Goal: Information Seeking & Learning: Learn about a topic

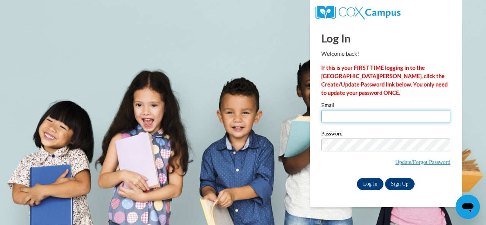
type input "[EMAIL_ADDRESS][DOMAIN_NAME]"
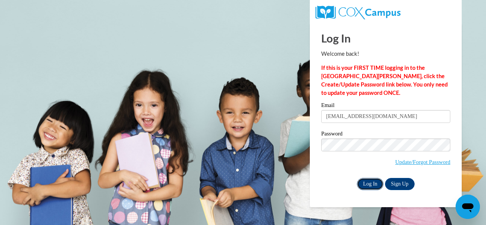
click at [368, 185] on input "Log In" at bounding box center [370, 184] width 27 height 12
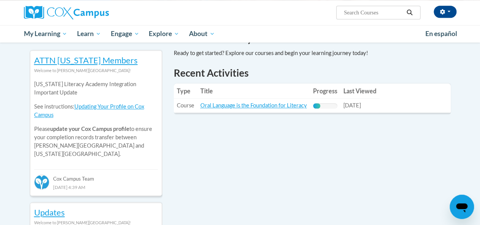
scroll to position [247, 0]
click at [253, 104] on link "Oral Language is the Foundation for Literacy" at bounding box center [253, 105] width 107 height 6
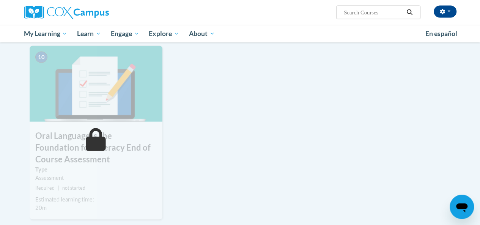
scroll to position [764, 0]
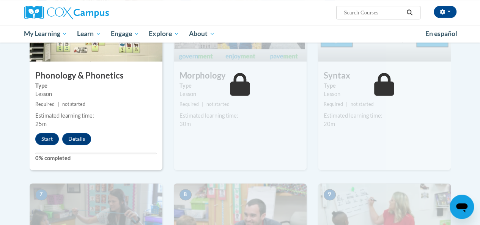
click at [256, 88] on label "Type" at bounding box center [239, 86] width 121 height 8
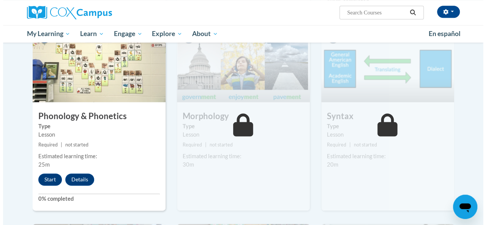
scroll to position [409, 0]
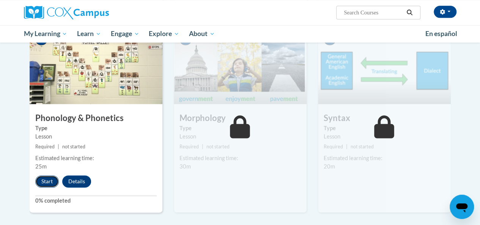
click at [49, 182] on button "Start" at bounding box center [47, 181] width 24 height 12
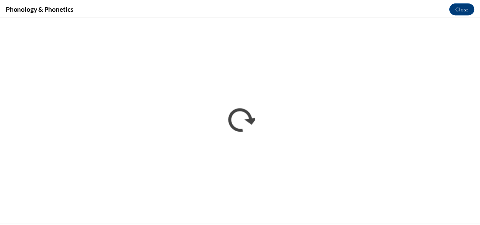
scroll to position [0, 0]
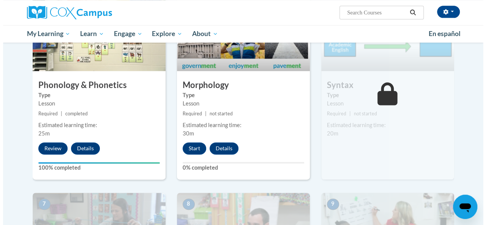
scroll to position [442, 0]
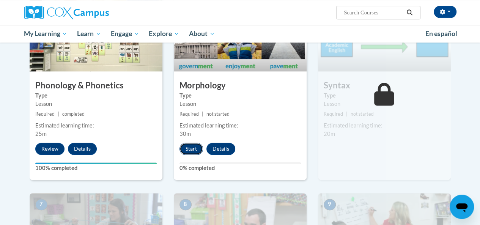
click at [192, 150] on button "Start" at bounding box center [191, 149] width 24 height 12
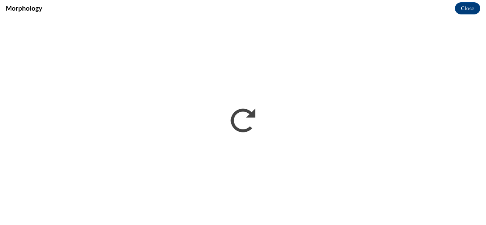
scroll to position [0, 0]
click at [371, 9] on div "Morphology Close" at bounding box center [243, 8] width 486 height 17
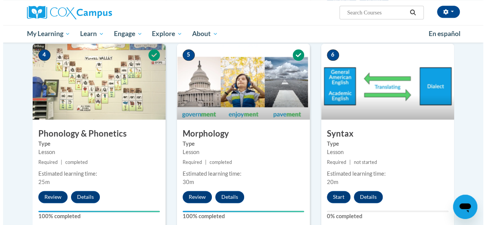
scroll to position [447, 0]
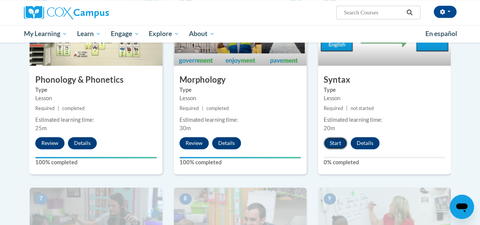
click at [335, 148] on button "Start" at bounding box center [336, 143] width 24 height 12
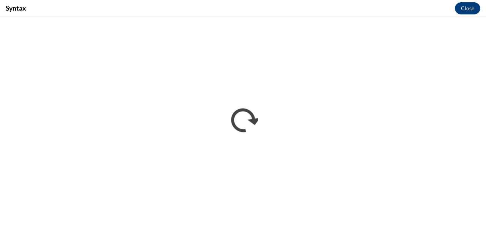
scroll to position [0, 0]
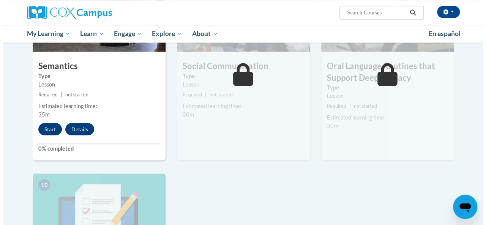
scroll to position [659, 0]
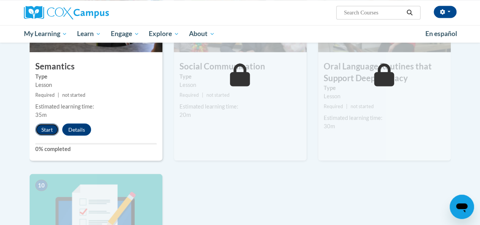
click at [46, 132] on button "Start" at bounding box center [47, 129] width 24 height 12
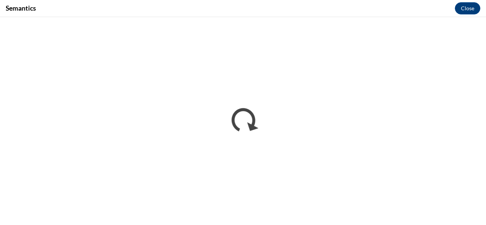
scroll to position [0, 0]
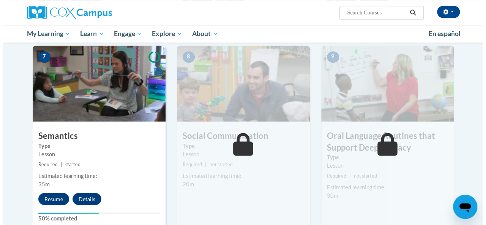
scroll to position [590, 0]
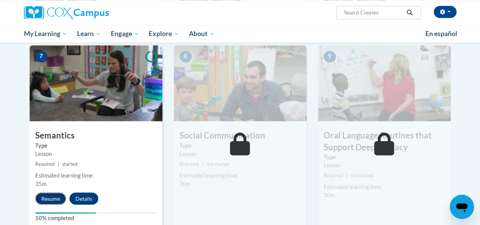
click at [46, 198] on button "Resume" at bounding box center [50, 198] width 31 height 12
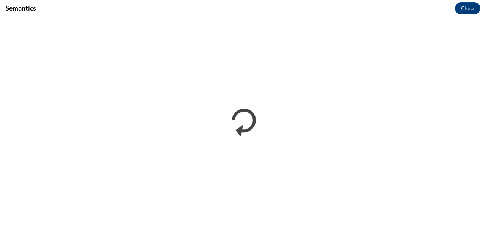
scroll to position [0, 0]
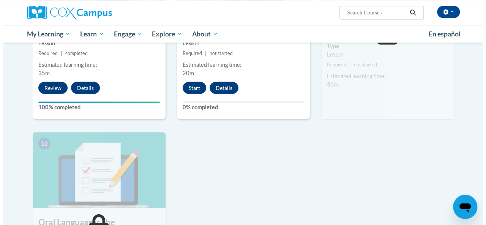
scroll to position [680, 0]
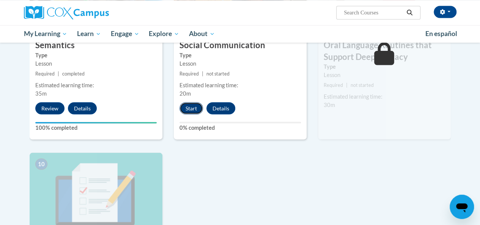
click at [186, 108] on button "Start" at bounding box center [191, 108] width 24 height 12
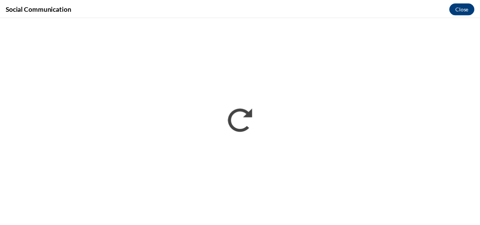
scroll to position [0, 0]
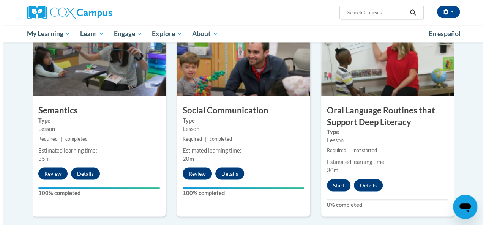
scroll to position [615, 0]
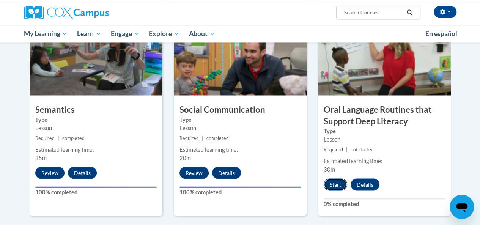
click at [335, 183] on button "Start" at bounding box center [336, 184] width 24 height 12
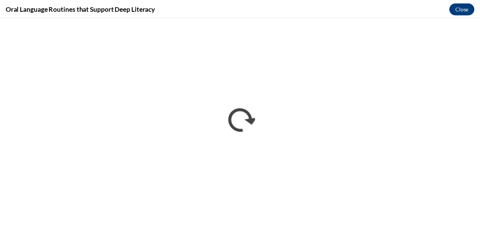
scroll to position [0, 0]
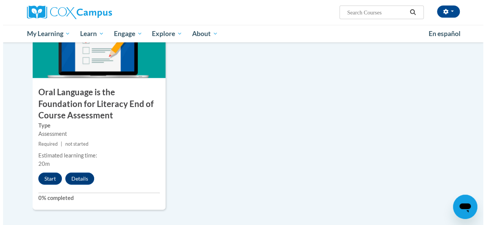
scroll to position [842, 0]
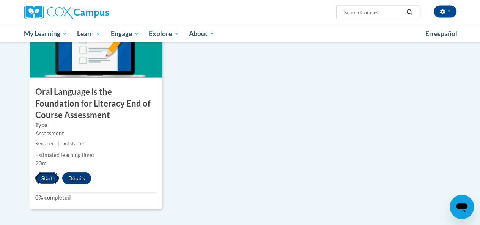
click at [51, 174] on button "Start" at bounding box center [47, 178] width 24 height 12
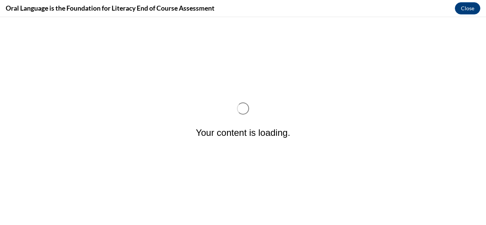
scroll to position [0, 0]
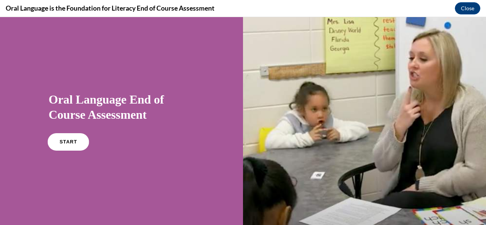
click at [55, 146] on link "START" at bounding box center [67, 141] width 41 height 17
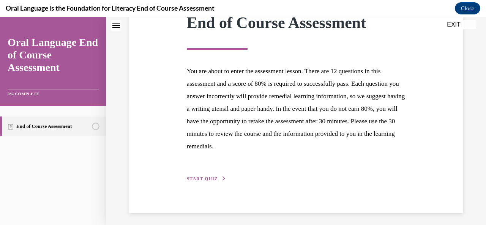
scroll to position [123, 0]
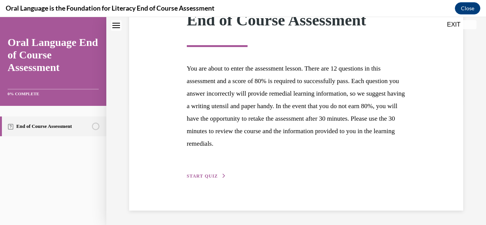
click at [197, 173] on button "START QUIZ" at bounding box center [206, 176] width 39 height 7
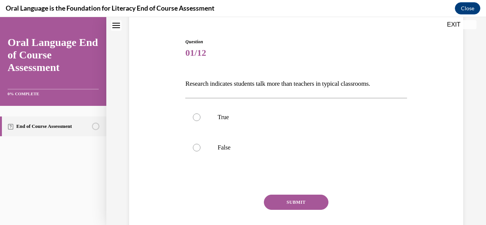
scroll to position [68, 0]
click at [215, 150] on label "False" at bounding box center [295, 147] width 221 height 30
click at [200, 150] on input "False" at bounding box center [197, 147] width 8 height 8
radio input "true"
click at [276, 194] on div "Question 01/12 Research indicates students talk more than teachers in typical c…" at bounding box center [295, 147] width 221 height 219
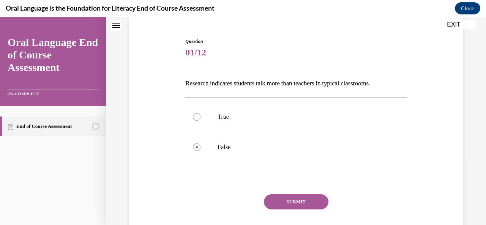
click at [278, 201] on button "SUBMIT" at bounding box center [296, 201] width 64 height 15
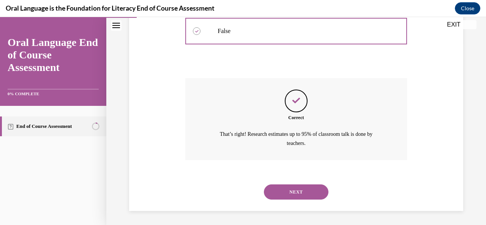
scroll to position [184, 0]
click at [293, 192] on button "NEXT" at bounding box center [296, 191] width 64 height 15
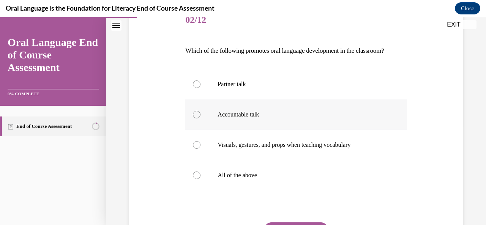
scroll to position [104, 0]
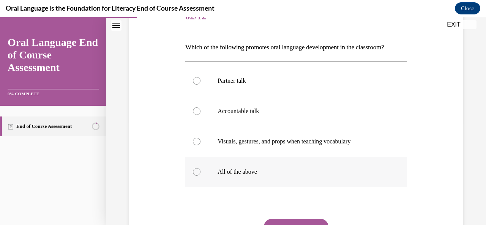
click at [193, 172] on div at bounding box center [197, 172] width 8 height 8
click at [193, 172] on input "All of the above" at bounding box center [197, 172] width 8 height 8
radio input "true"
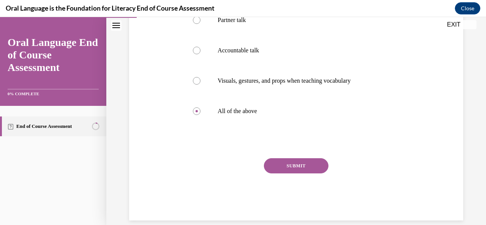
scroll to position [165, 0]
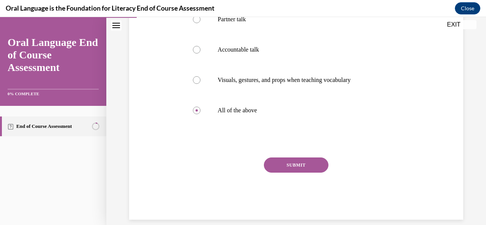
click at [284, 166] on button "SUBMIT" at bounding box center [296, 164] width 64 height 15
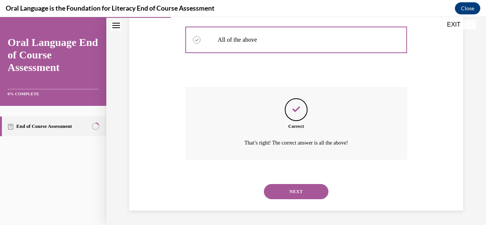
scroll to position [236, 0]
click at [294, 193] on button "NEXT" at bounding box center [296, 191] width 64 height 15
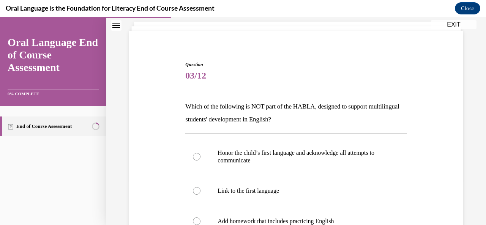
click at [294, 193] on p "Link to the first language" at bounding box center [302, 191] width 170 height 8
click at [200, 193] on input "Link to the first language" at bounding box center [197, 191] width 8 height 8
radio input "true"
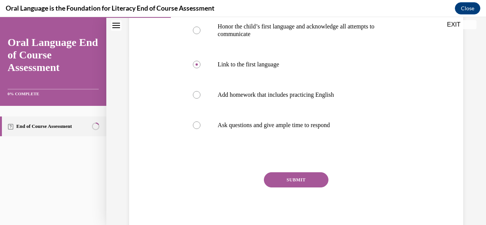
scroll to position [171, 0]
click at [196, 94] on div at bounding box center [197, 95] width 8 height 8
click at [196, 94] on input "Add homework that includes practicing English" at bounding box center [197, 95] width 8 height 8
radio input "true"
click at [290, 181] on button "SUBMIT" at bounding box center [296, 179] width 64 height 15
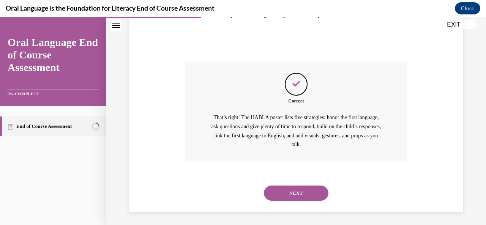
scroll to position [283, 0]
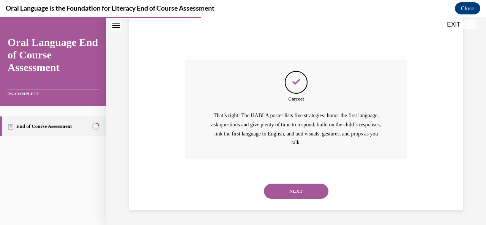
click at [301, 195] on button "NEXT" at bounding box center [296, 191] width 64 height 15
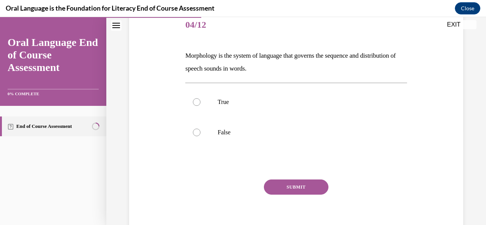
scroll to position [83, 0]
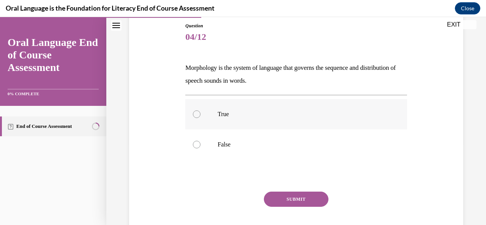
click at [199, 112] on label "True" at bounding box center [295, 114] width 221 height 30
click at [199, 112] on input "True" at bounding box center [197, 114] width 8 height 8
radio input "true"
click at [313, 197] on button "SUBMIT" at bounding box center [296, 199] width 64 height 15
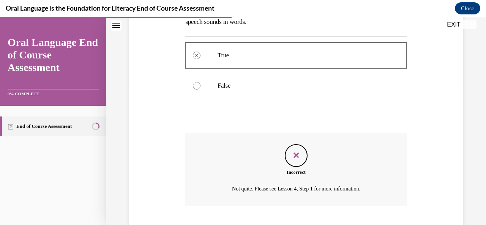
scroll to position [188, 0]
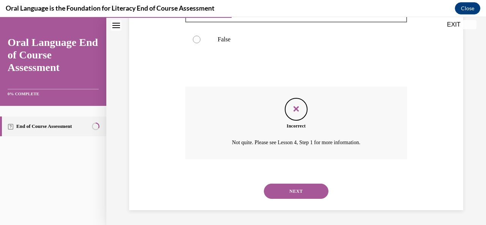
click at [312, 189] on button "NEXT" at bounding box center [296, 191] width 64 height 15
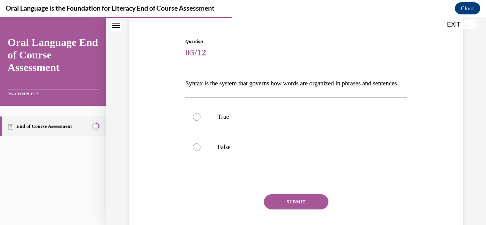
scroll to position [71, 0]
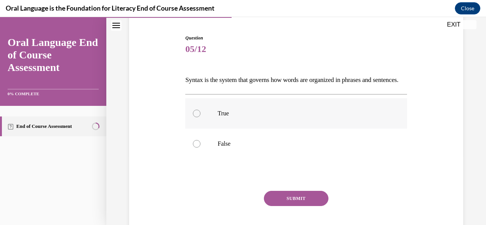
click at [203, 126] on label "True" at bounding box center [295, 113] width 221 height 30
click at [200, 117] on input "True" at bounding box center [197, 114] width 8 height 8
radio input "true"
click at [299, 206] on button "SUBMIT" at bounding box center [296, 198] width 64 height 15
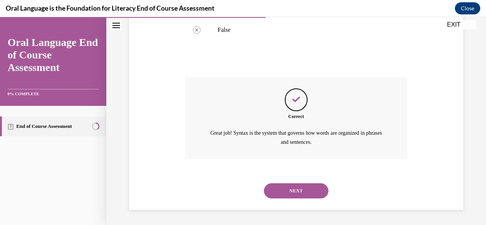
scroll to position [197, 0]
click at [298, 189] on button "NEXT" at bounding box center [296, 190] width 64 height 15
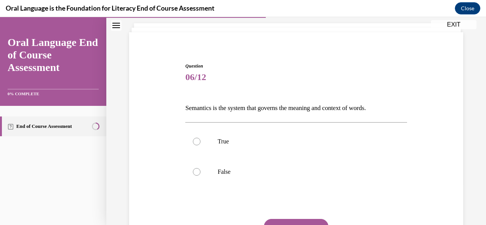
scroll to position [44, 0]
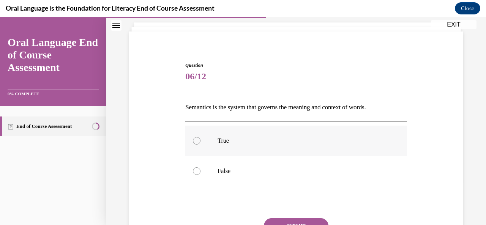
click at [196, 141] on div at bounding box center [197, 141] width 8 height 8
click at [196, 141] on input "True" at bounding box center [197, 141] width 8 height 8
radio input "true"
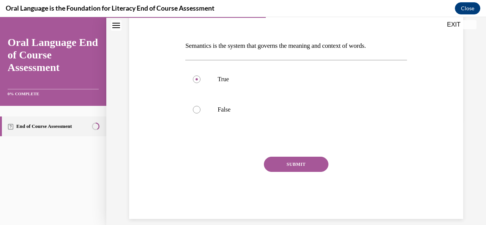
click at [298, 165] on button "SUBMIT" at bounding box center [296, 164] width 64 height 15
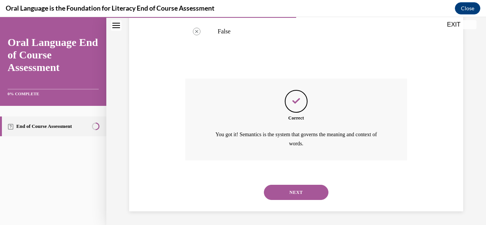
scroll to position [184, 0]
click at [291, 189] on button "NEXT" at bounding box center [296, 191] width 64 height 15
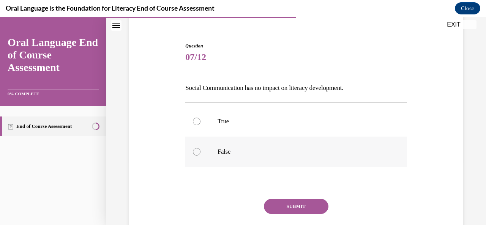
scroll to position [64, 0]
click at [230, 157] on label "False" at bounding box center [295, 151] width 221 height 30
click at [200, 155] on input "False" at bounding box center [197, 151] width 8 height 8
radio input "true"
click at [289, 208] on button "SUBMIT" at bounding box center [296, 205] width 64 height 15
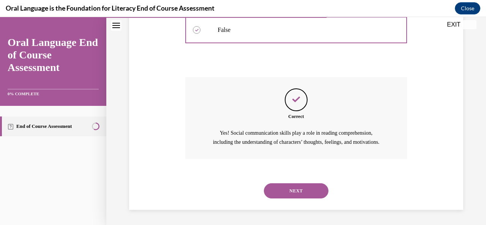
scroll to position [193, 0]
click at [291, 191] on button "NEXT" at bounding box center [296, 190] width 64 height 15
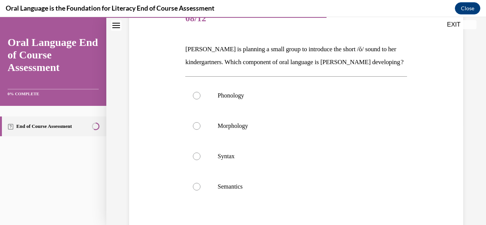
scroll to position [102, 0]
click at [247, 99] on p "Phonology" at bounding box center [302, 95] width 170 height 8
click at [200, 99] on input "Phonology" at bounding box center [197, 95] width 8 height 8
radio input "true"
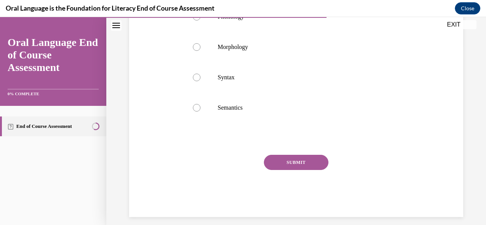
click at [302, 170] on button "SUBMIT" at bounding box center [296, 162] width 64 height 15
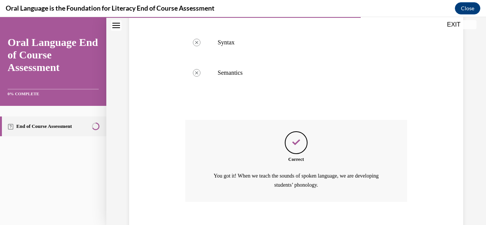
scroll to position [271, 0]
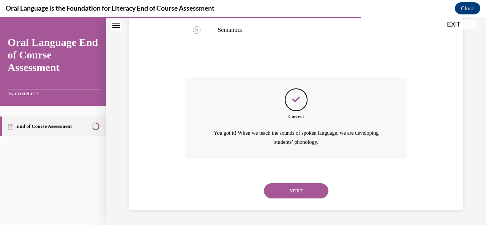
click at [286, 192] on button "NEXT" at bounding box center [296, 190] width 64 height 15
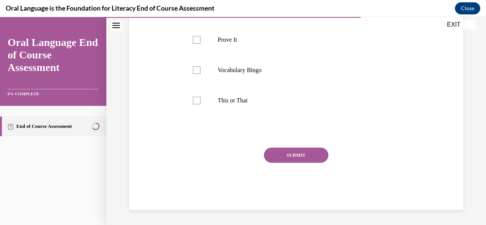
scroll to position [0, 0]
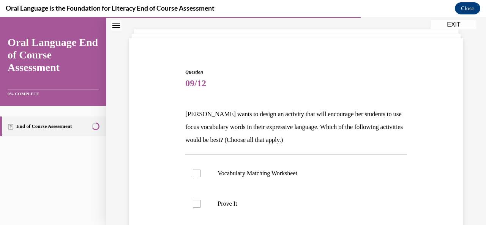
click at [286, 192] on label "Prove It" at bounding box center [295, 204] width 221 height 30
click at [200, 200] on input "Prove It" at bounding box center [197, 204] width 8 height 8
checkbox input "true"
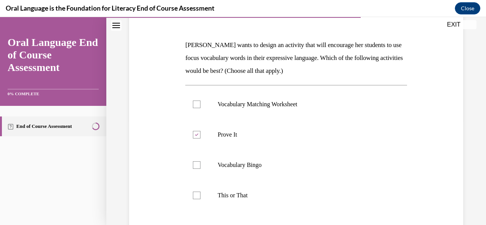
scroll to position [104, 0]
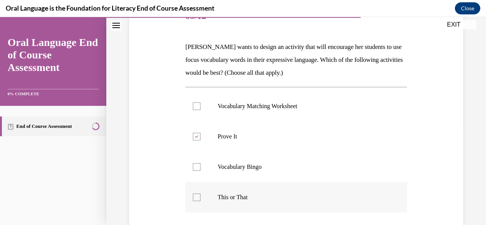
click at [231, 191] on label "This or That" at bounding box center [295, 197] width 221 height 30
click at [200, 193] on input "This or That" at bounding box center [197, 197] width 8 height 8
checkbox input "true"
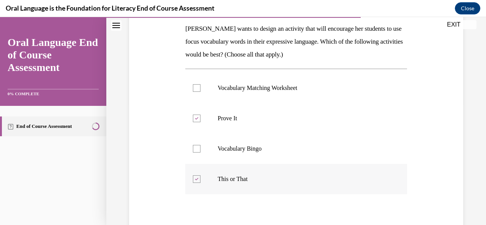
scroll to position [123, 0]
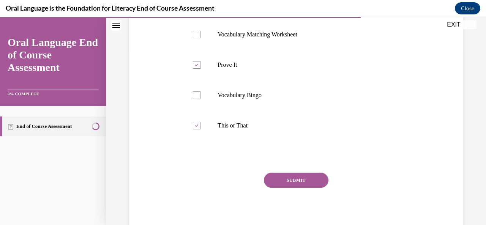
click at [298, 177] on button "SUBMIT" at bounding box center [296, 180] width 64 height 15
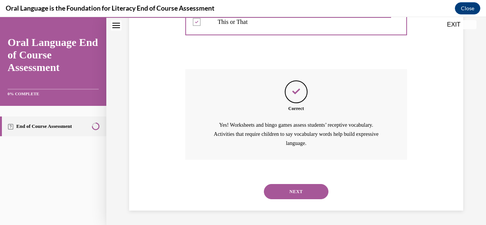
scroll to position [280, 0]
click at [294, 193] on button "NEXT" at bounding box center [296, 191] width 64 height 15
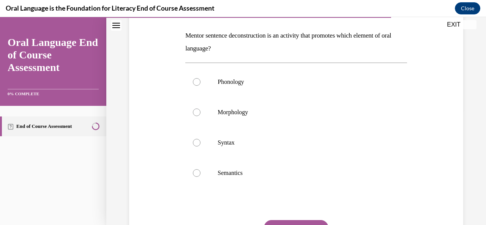
scroll to position [115, 0]
click at [228, 146] on p "Syntax" at bounding box center [302, 143] width 170 height 8
click at [200, 146] on input "Syntax" at bounding box center [197, 143] width 8 height 8
radio input "true"
click at [295, 221] on button "SUBMIT" at bounding box center [296, 227] width 64 height 15
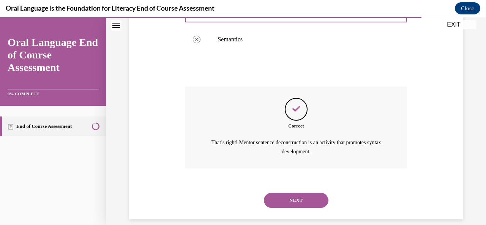
scroll to position [258, 0]
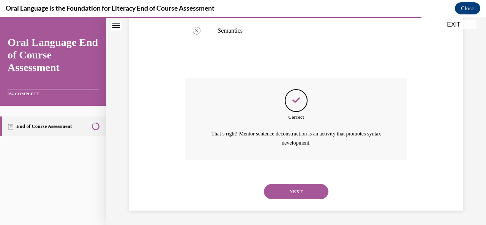
click at [290, 188] on button "NEXT" at bounding box center [296, 191] width 64 height 15
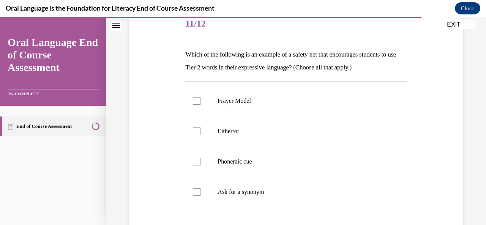
scroll to position [94, 0]
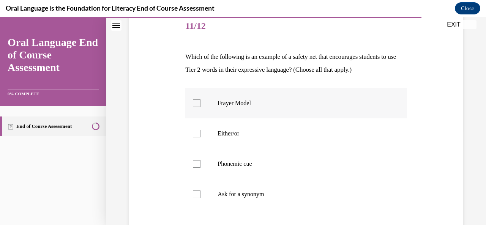
click at [242, 111] on label "Frayer Model" at bounding box center [295, 103] width 221 height 30
click at [200, 107] on input "Frayer Model" at bounding box center [197, 103] width 8 height 8
checkbox input "true"
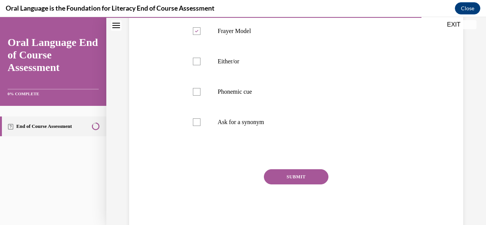
click at [300, 174] on button "SUBMIT" at bounding box center [296, 176] width 64 height 15
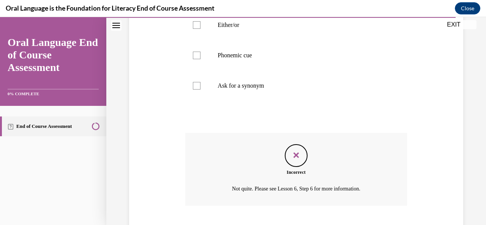
scroll to position [249, 0]
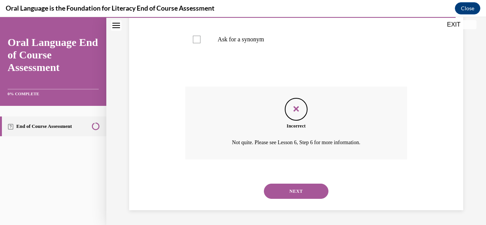
click at [310, 192] on button "NEXT" at bounding box center [296, 191] width 64 height 15
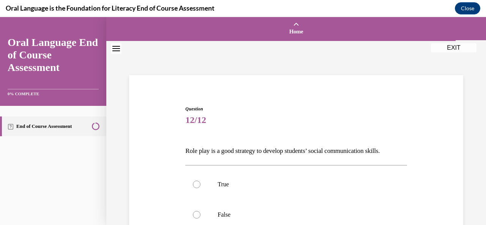
scroll to position [22, 0]
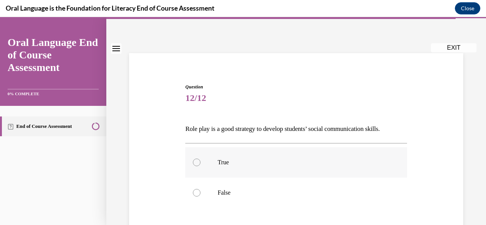
click at [245, 161] on p "True" at bounding box center [302, 163] width 170 height 8
click at [200, 161] on input "True" at bounding box center [197, 163] width 8 height 8
radio input "true"
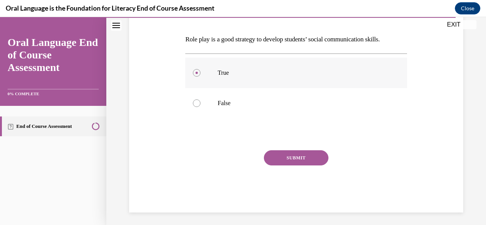
scroll to position [114, 0]
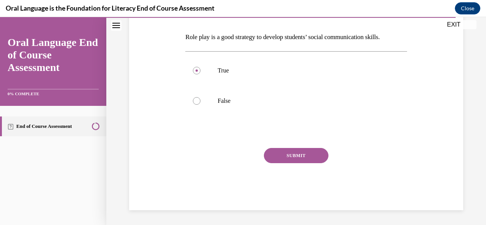
click at [300, 159] on button "SUBMIT" at bounding box center [296, 155] width 64 height 15
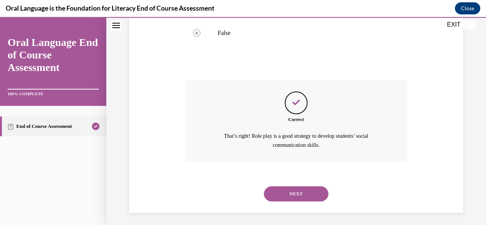
scroll to position [184, 0]
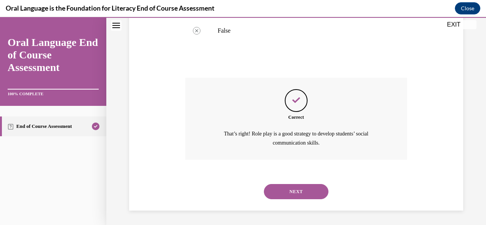
click at [301, 190] on button "NEXT" at bounding box center [296, 191] width 64 height 15
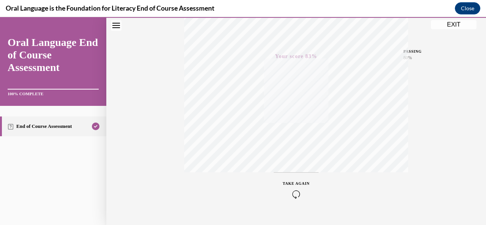
scroll to position [181, 0]
click at [457, 36] on div "Quiz Results PASSING 80% Your score 83% Passed PASSING 80% Your score Your scor…" at bounding box center [295, 42] width 379 height 365
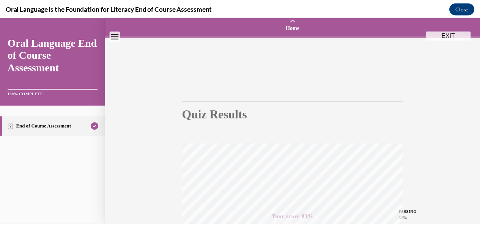
scroll to position [0, 0]
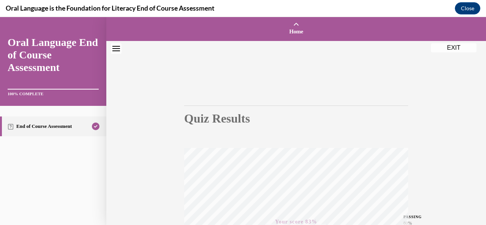
click at [458, 50] on button "EXIT" at bounding box center [454, 47] width 46 height 9
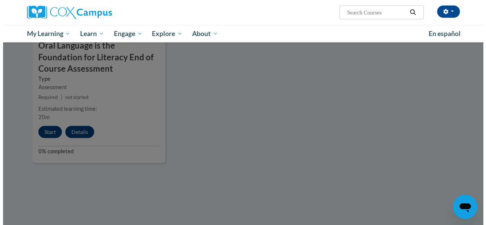
scroll to position [890, 0]
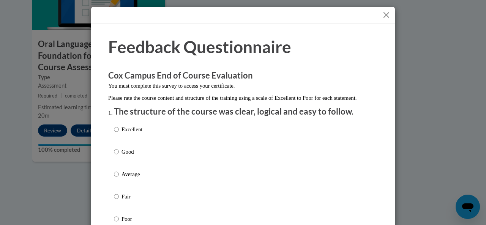
click at [117, 160] on label "Good" at bounding box center [128, 158] width 28 height 20
click at [117, 156] on input "Good" at bounding box center [116, 152] width 5 height 8
radio input "true"
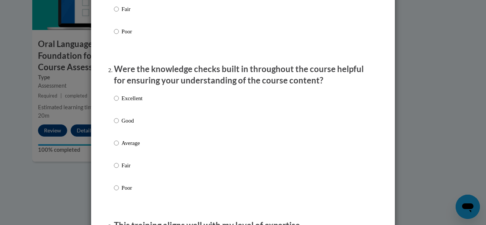
scroll to position [188, 0]
click at [114, 147] on input "Average" at bounding box center [116, 142] width 5 height 8
radio input "true"
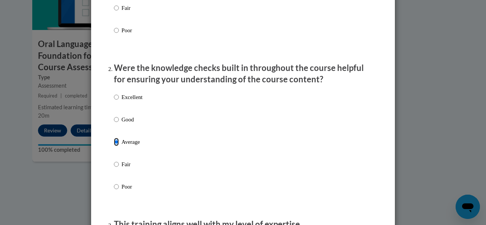
scroll to position [188, 0]
click at [121, 124] on p "Good" at bounding box center [131, 120] width 21 height 8
click at [118, 124] on input "Good" at bounding box center [116, 120] width 5 height 8
radio input "true"
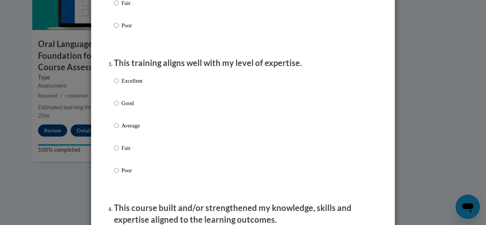
scroll to position [350, 0]
click at [123, 107] on p "Good" at bounding box center [131, 103] width 21 height 8
click at [119, 107] on input "Good" at bounding box center [116, 103] width 5 height 8
radio input "true"
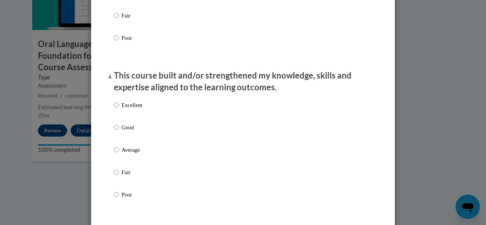
scroll to position [483, 0]
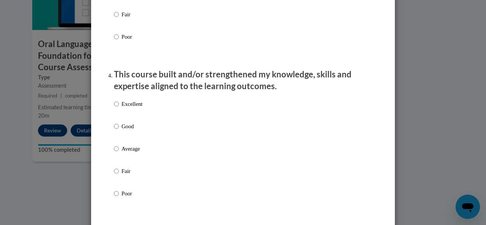
click at [124, 131] on p "Good" at bounding box center [131, 126] width 21 height 8
click at [119, 131] on input "Good" at bounding box center [116, 126] width 5 height 8
radio input "true"
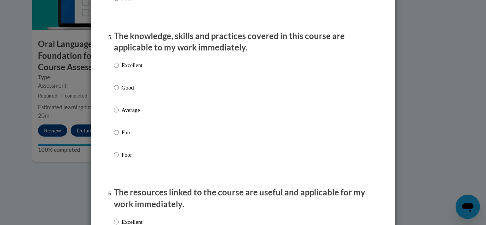
scroll to position [679, 0]
click at [115, 69] on input "Excellent" at bounding box center [116, 65] width 5 height 8
radio input "true"
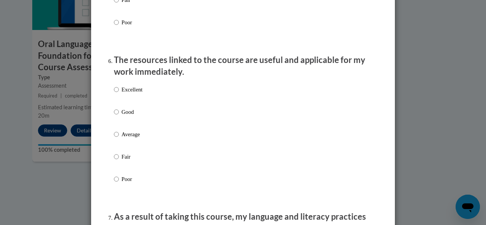
scroll to position [838, 0]
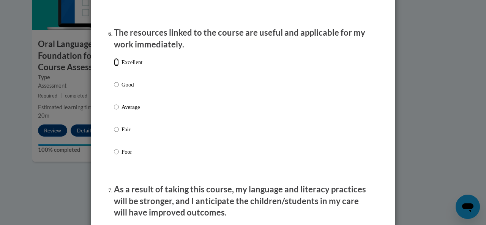
click at [114, 66] on input "Excellent" at bounding box center [116, 62] width 5 height 8
radio input "true"
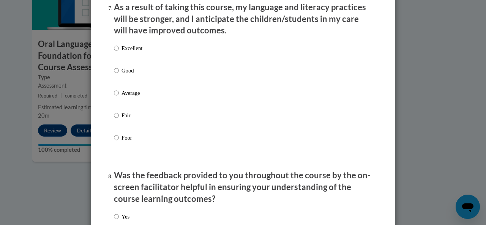
scroll to position [1022, 0]
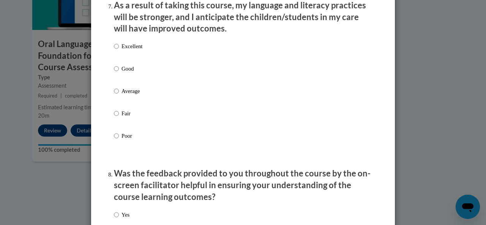
click at [122, 50] on p "Excellent" at bounding box center [131, 46] width 21 height 8
click at [119, 50] on input "Excellent" at bounding box center [116, 46] width 5 height 8
radio input "true"
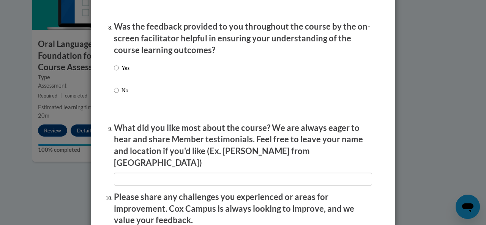
scroll to position [1169, 0]
click at [122, 72] on p "Yes" at bounding box center [125, 67] width 8 height 8
click at [119, 72] on input "Yes" at bounding box center [116, 67] width 5 height 8
radio input "true"
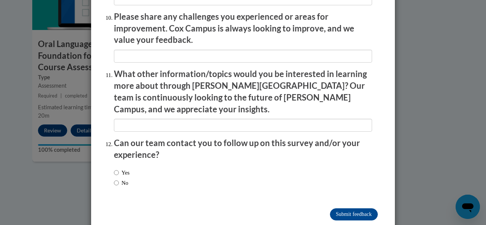
scroll to position [1353, 0]
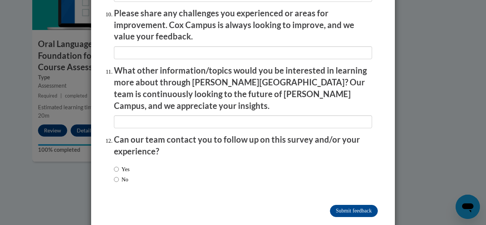
click at [120, 175] on label "No" at bounding box center [121, 179] width 14 height 8
click at [119, 175] on input "No" at bounding box center [116, 179] width 5 height 8
radio input "true"
click at [339, 205] on input "Submit feedback" at bounding box center [354, 211] width 48 height 12
